Goal: Task Accomplishment & Management: Manage account settings

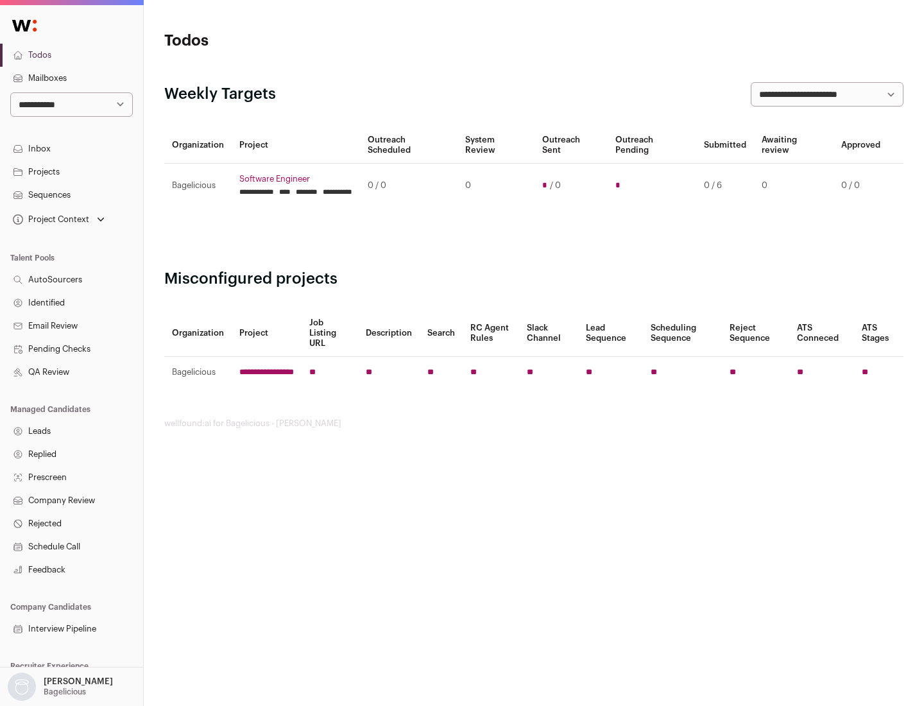
click at [71, 171] on link "Projects" at bounding box center [71, 171] width 143 height 23
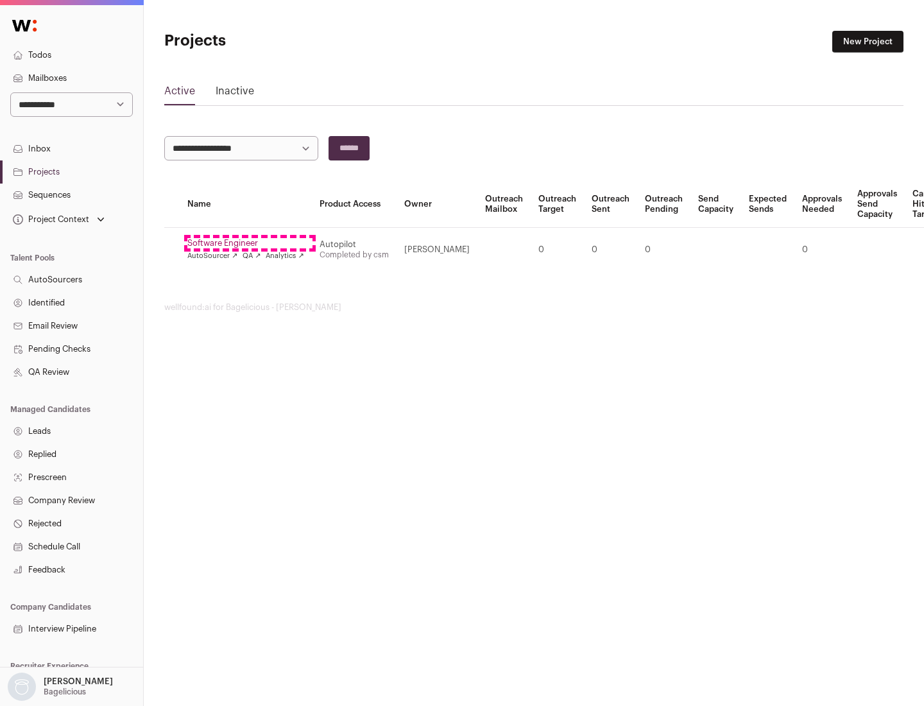
click at [250, 243] on link "Software Engineer" at bounding box center [245, 243] width 117 height 10
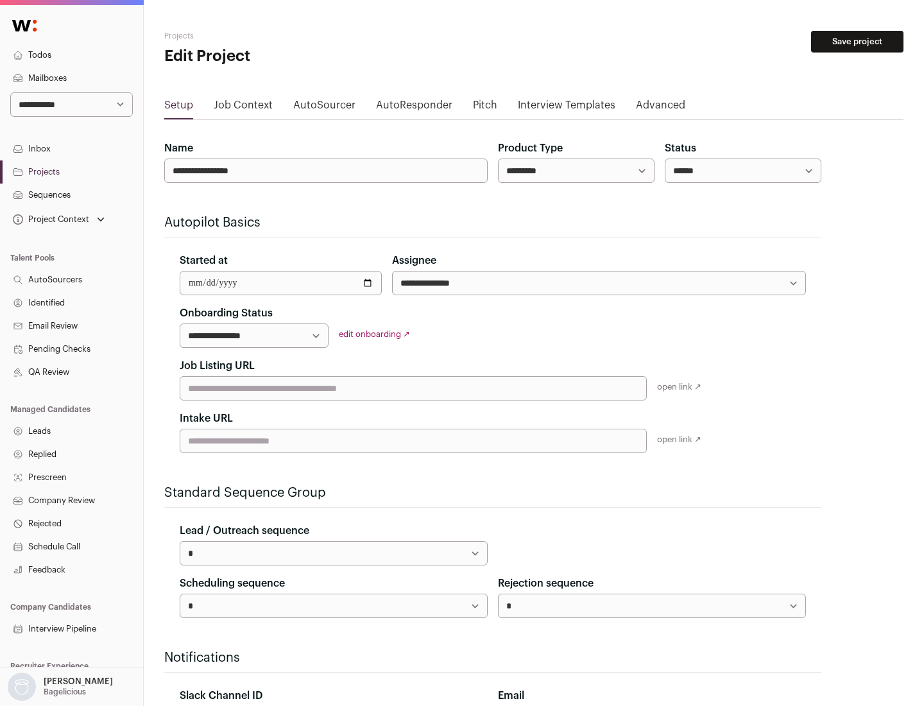
click at [857, 42] on button "Save project" at bounding box center [857, 42] width 92 height 22
